Goal: Task Accomplishment & Management: Manage account settings

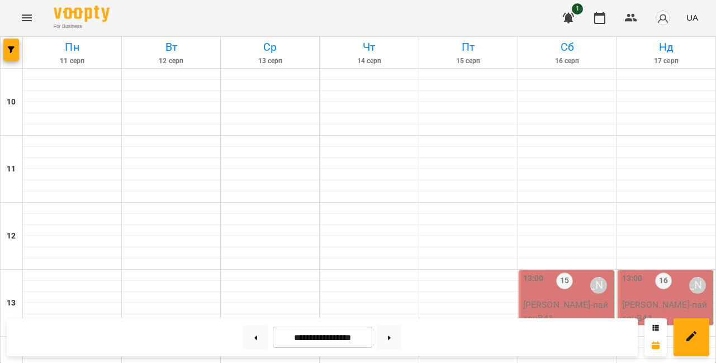
scroll to position [480, 0]
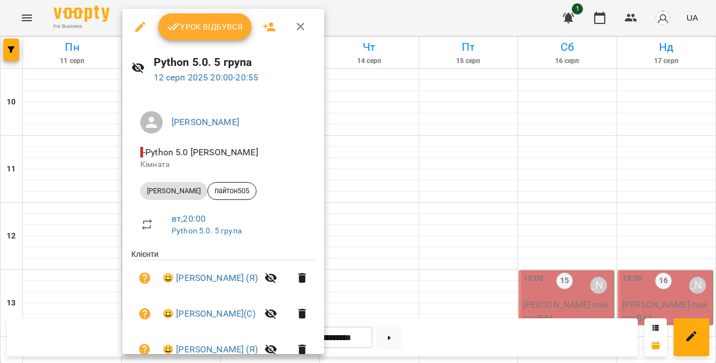
click at [229, 25] on span "Урок відбувся" at bounding box center [205, 26] width 76 height 13
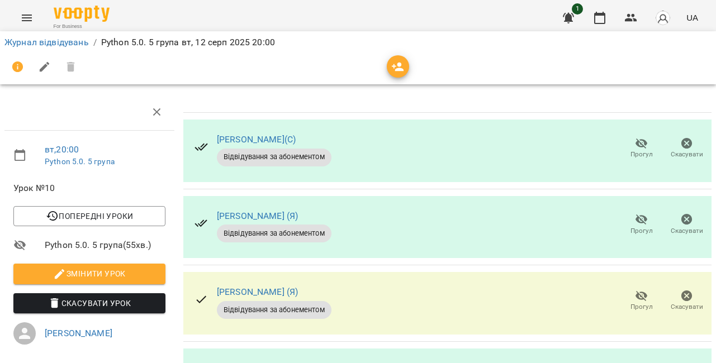
scroll to position [221, 0]
click at [43, 45] on link "Журнал відвідувань" at bounding box center [46, 42] width 84 height 11
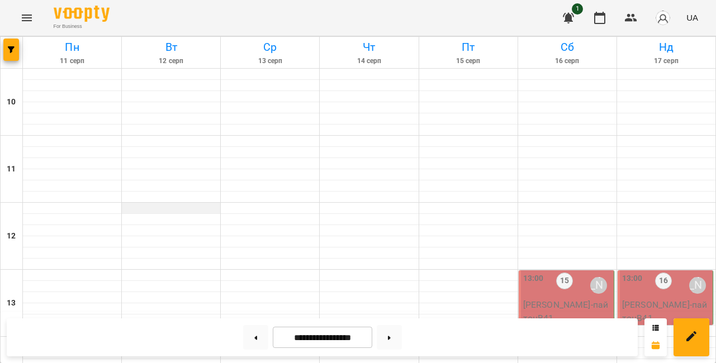
scroll to position [628, 0]
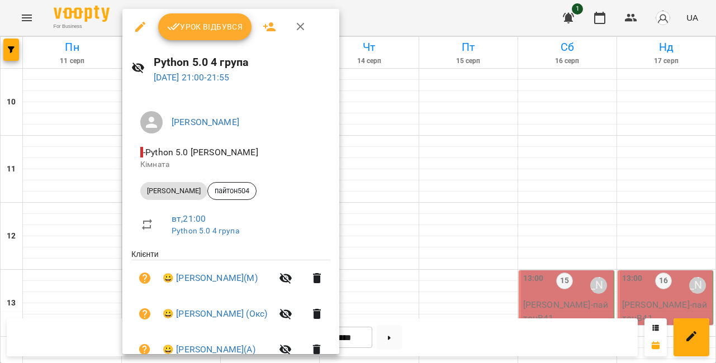
click at [200, 30] on span "Урок відбувся" at bounding box center [205, 26] width 76 height 13
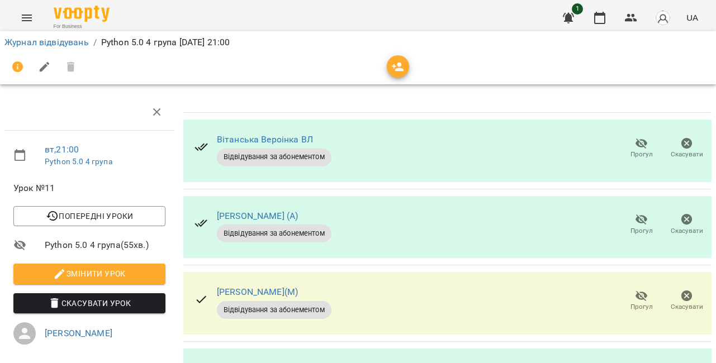
scroll to position [127, 0]
click at [639, 291] on icon "button" at bounding box center [641, 296] width 12 height 11
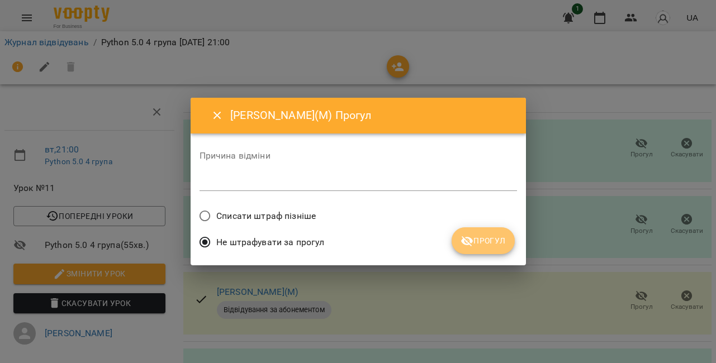
click at [496, 238] on span "Прогул" at bounding box center [482, 240] width 45 height 13
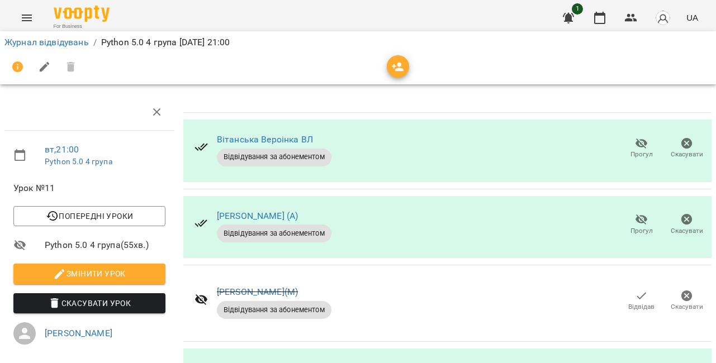
scroll to position [191, 0]
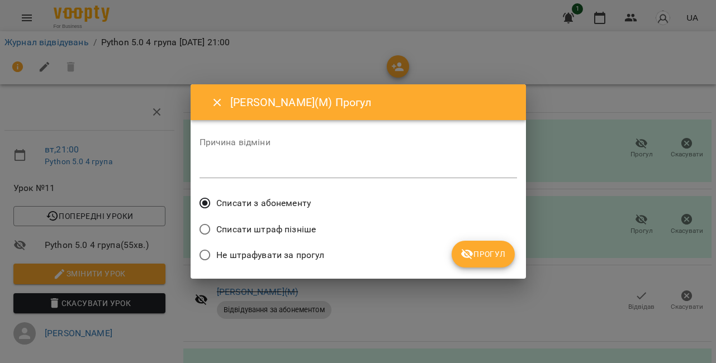
click at [479, 251] on span "Прогул" at bounding box center [482, 254] width 45 height 13
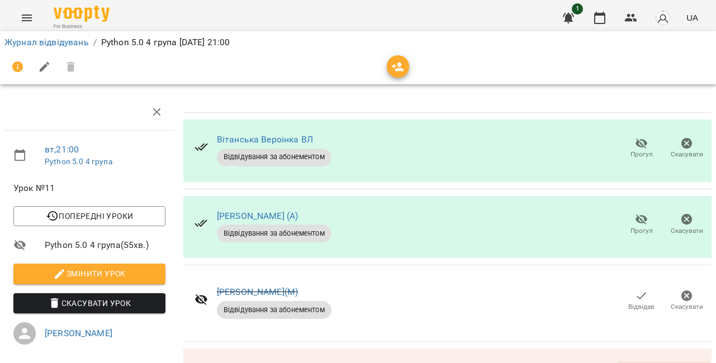
scroll to position [324, 0]
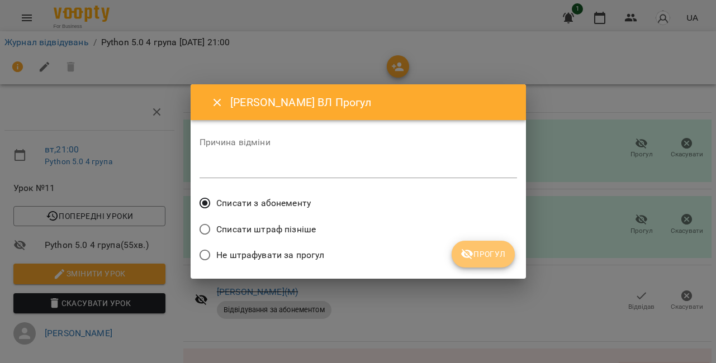
click at [478, 255] on span "Прогул" at bounding box center [482, 254] width 45 height 13
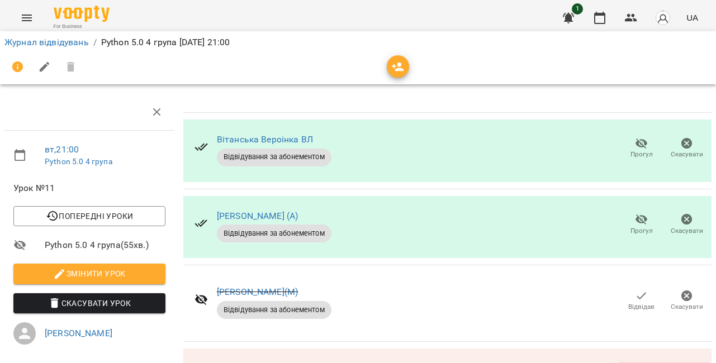
scroll to position [6, 0]
click at [644, 222] on icon "button" at bounding box center [641, 219] width 13 height 13
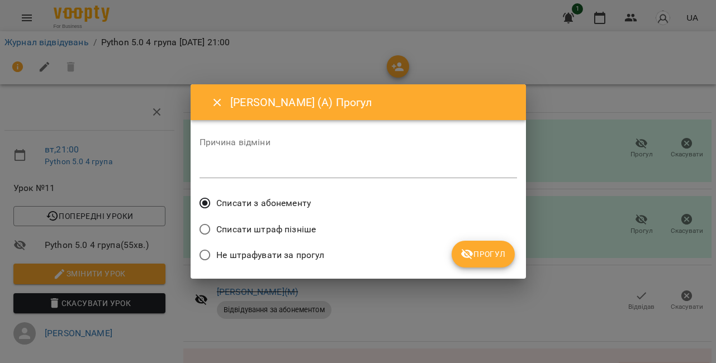
click at [476, 258] on span "Прогул" at bounding box center [482, 254] width 45 height 13
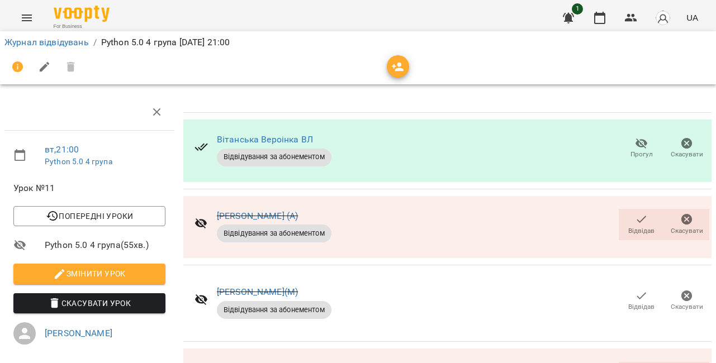
scroll to position [450, 0]
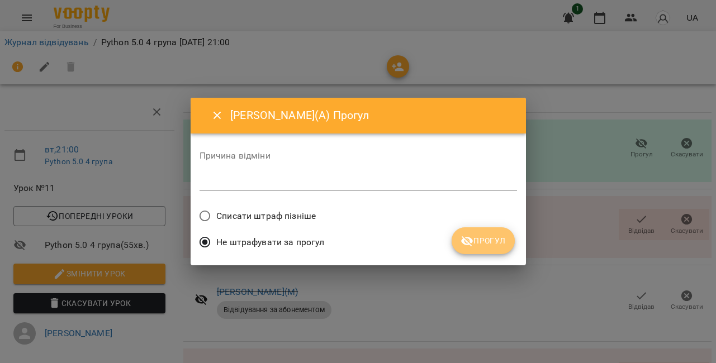
click at [485, 243] on span "Прогул" at bounding box center [482, 240] width 45 height 13
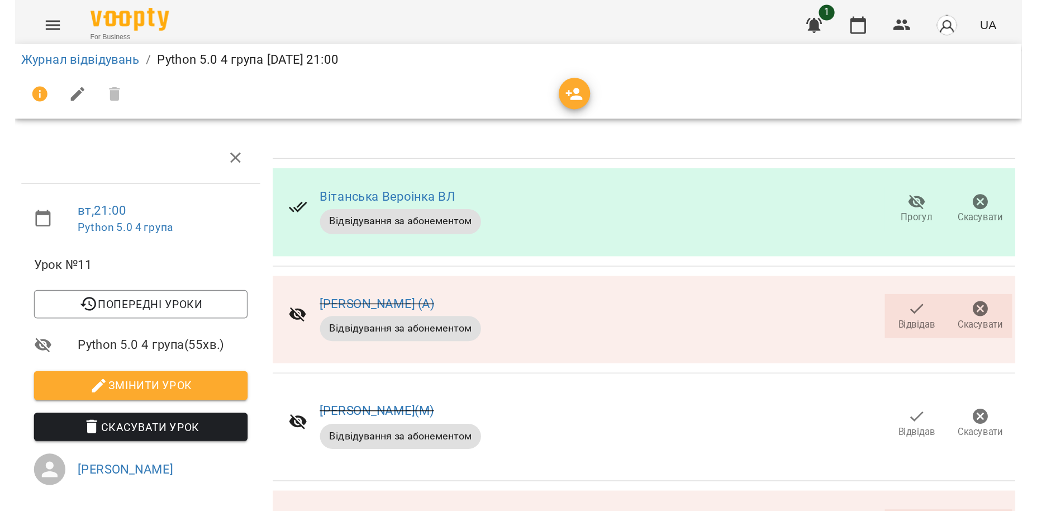
scroll to position [0, 0]
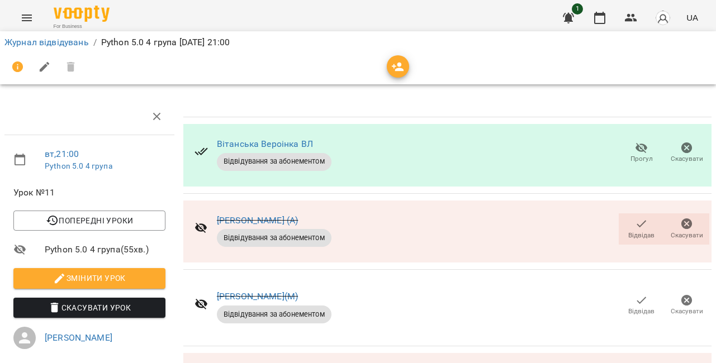
click at [49, 37] on li "Журнал відвідувань" at bounding box center [46, 42] width 84 height 13
click at [50, 41] on link "Журнал відвідувань" at bounding box center [46, 42] width 84 height 11
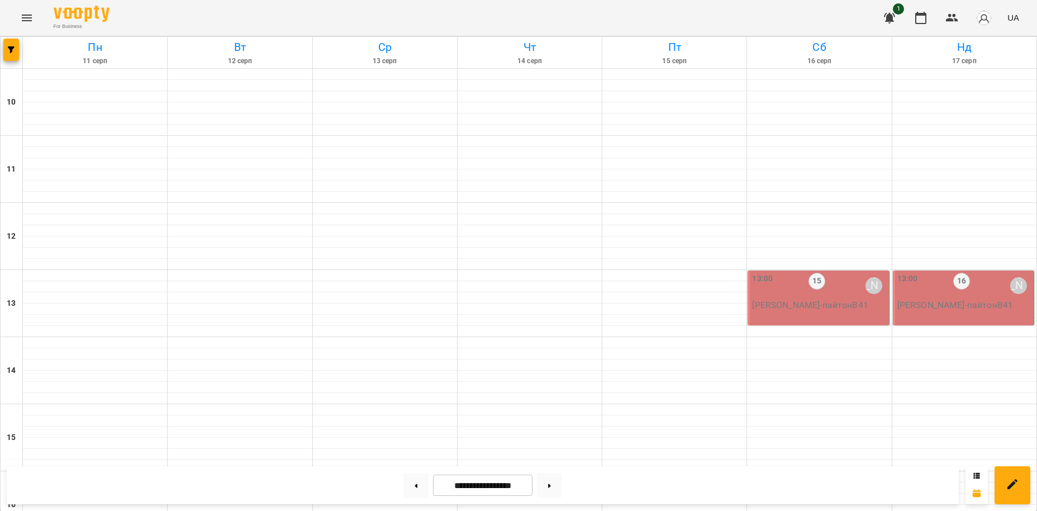
scroll to position [446, 0]
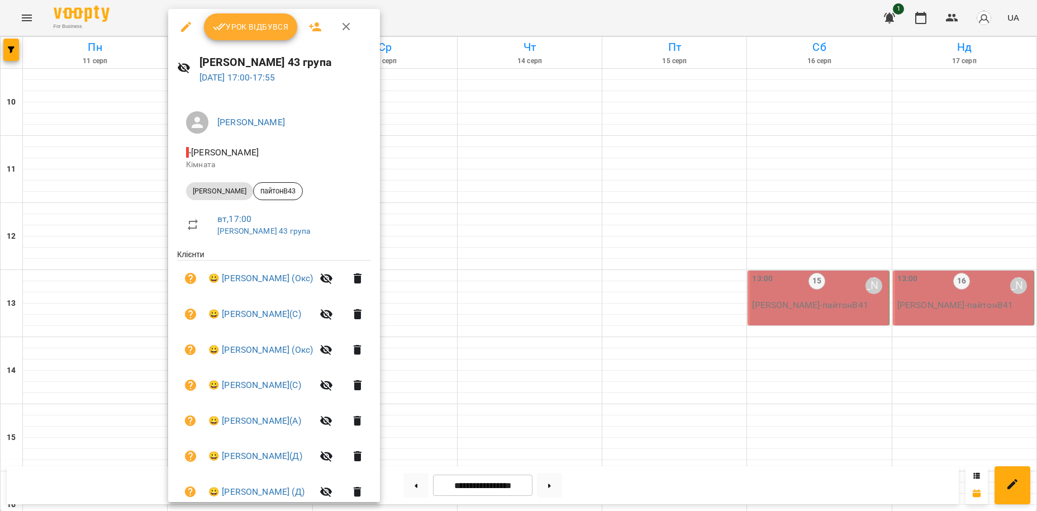
click at [261, 30] on span "Урок відбувся" at bounding box center [251, 26] width 76 height 13
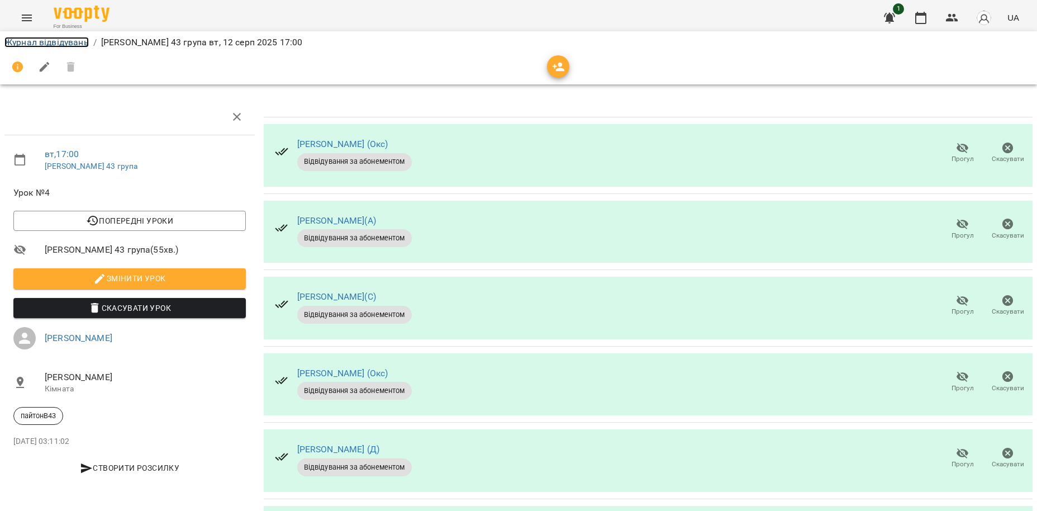
click at [56, 39] on link "Журнал відвідувань" at bounding box center [46, 42] width 84 height 11
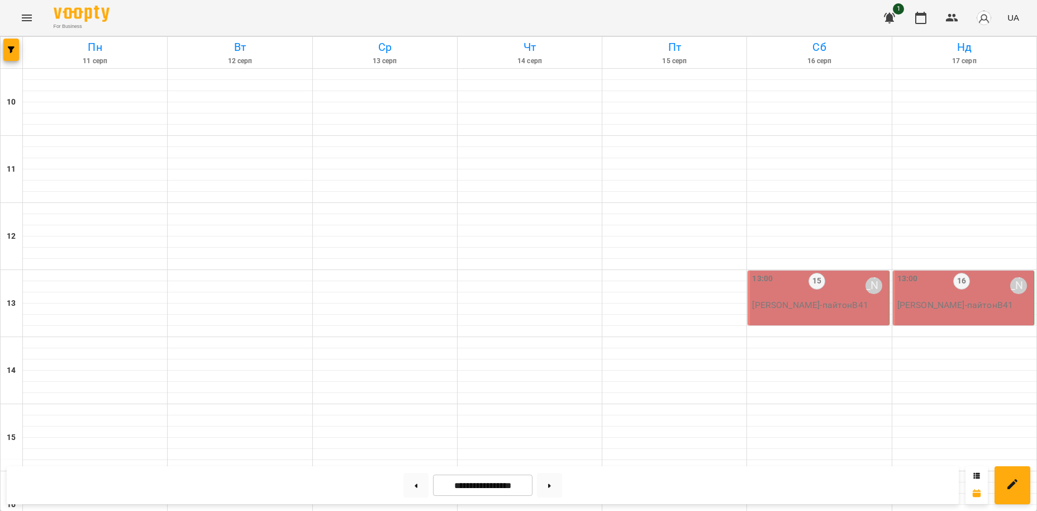
scroll to position [480, 0]
